Goal: Task Accomplishment & Management: Complete application form

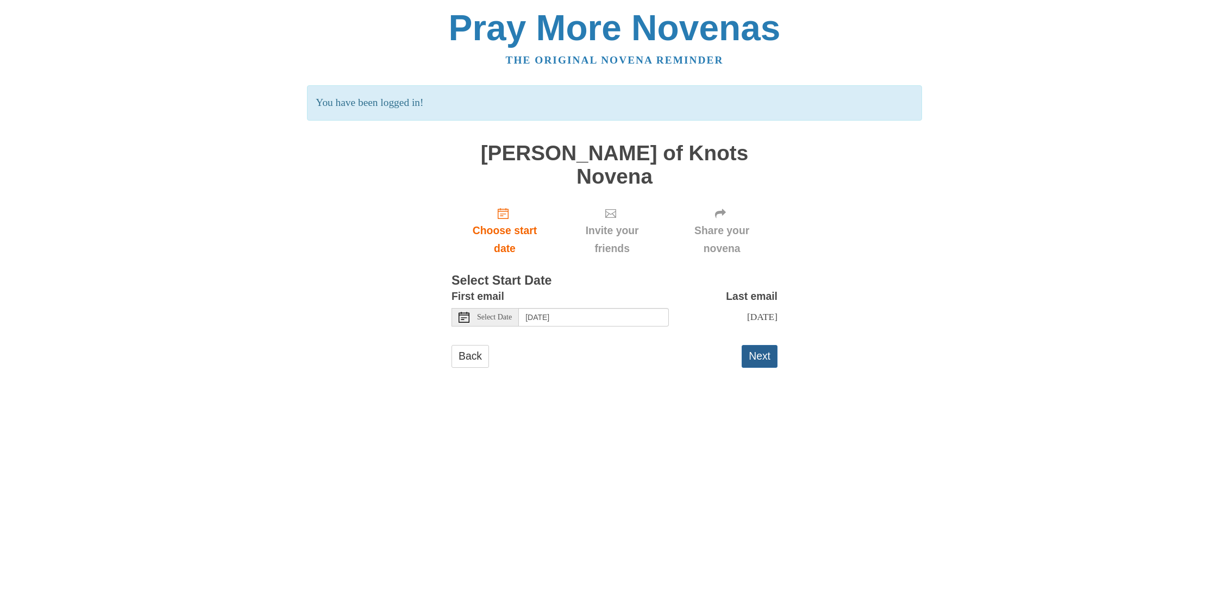
click at [760, 345] on button "Next" at bounding box center [759, 356] width 36 height 22
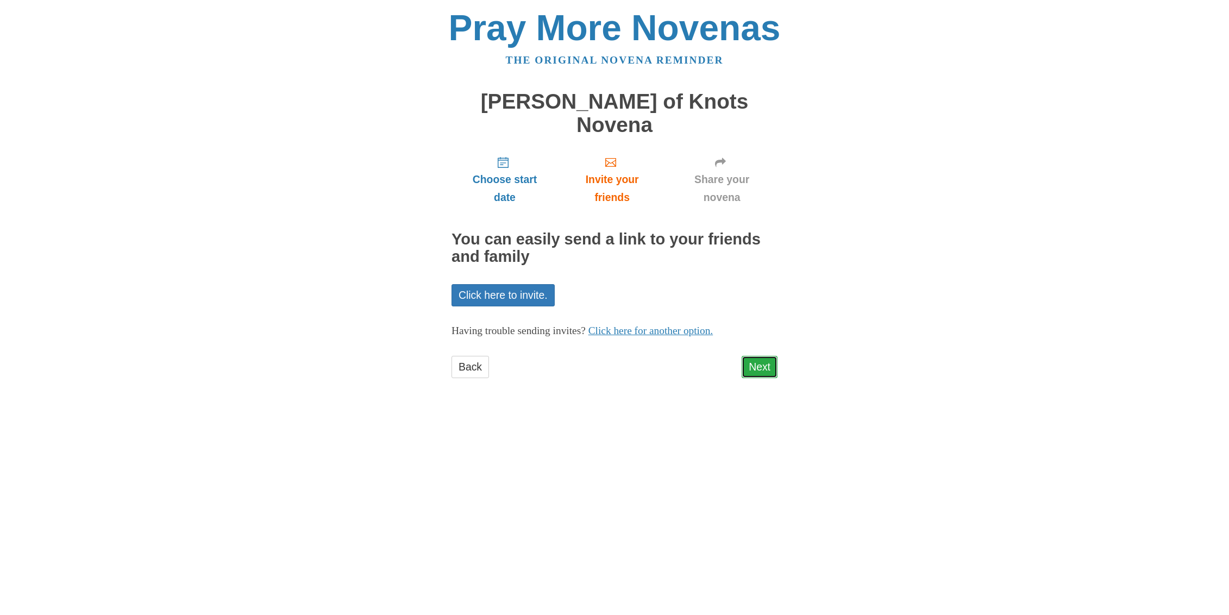
click at [765, 356] on link "Next" at bounding box center [759, 367] width 36 height 22
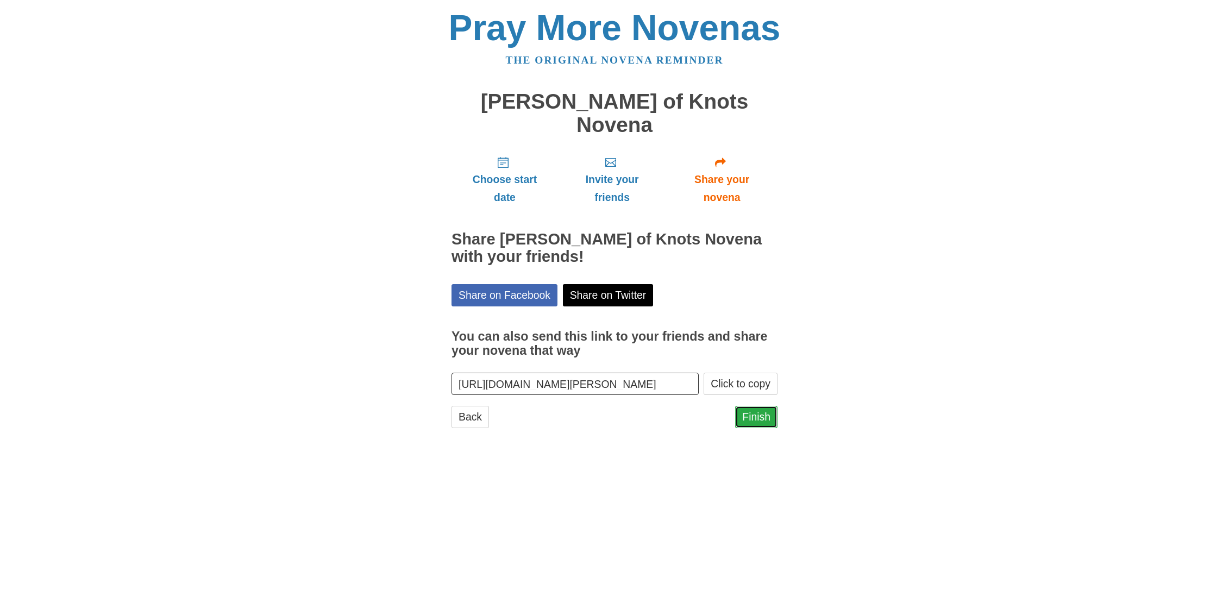
click at [758, 406] on link "Finish" at bounding box center [756, 417] width 42 height 22
